Goal: Obtain resource: Download file/media

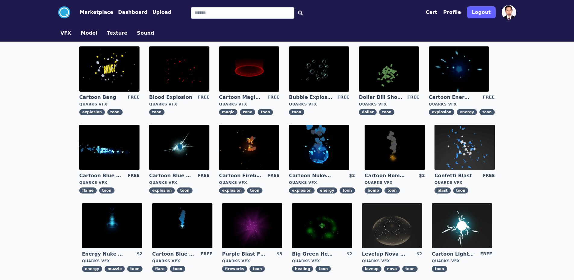
click at [114, 74] on img at bounding box center [109, 68] width 60 height 45
click at [182, 148] on img at bounding box center [179, 147] width 60 height 45
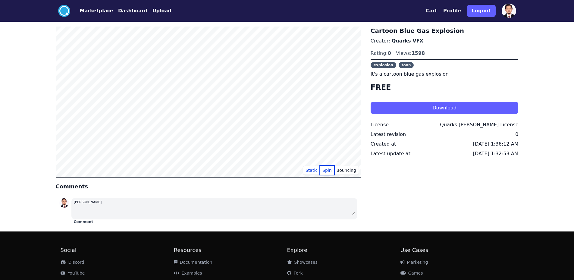
click at [330, 171] on button "Spin" at bounding box center [327, 170] width 14 height 9
click at [350, 171] on button "Bouncing" at bounding box center [346, 170] width 24 height 9
